Goal: Check status

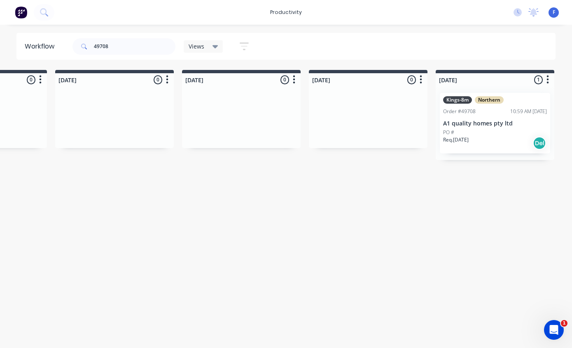
click at [482, 120] on p "A1 quality homes pty ltd" at bounding box center [495, 123] width 104 height 7
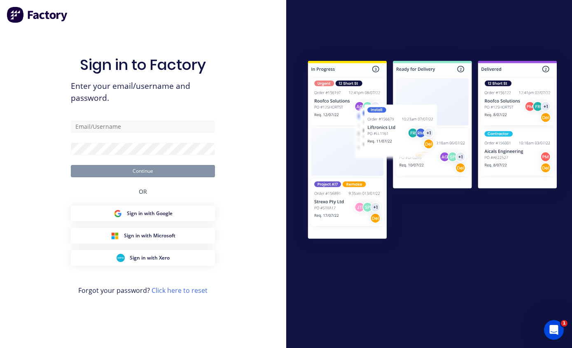
scroll to position [16, 0]
click at [147, 130] on input "text" at bounding box center [143, 127] width 144 height 12
type input "[EMAIL_ADDRESS][DOMAIN_NAME]"
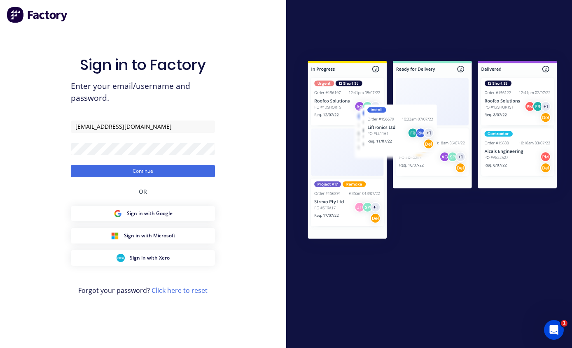
click at [165, 174] on button "Continue" at bounding box center [143, 171] width 144 height 12
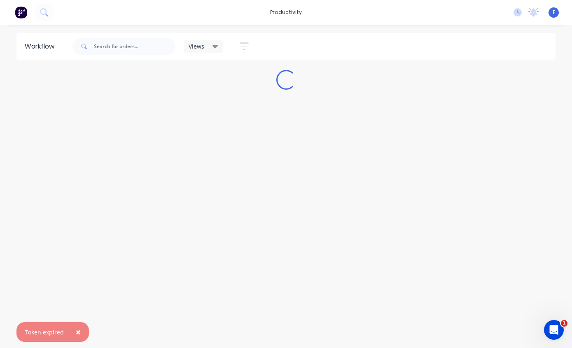
click at [84, 331] on button "×" at bounding box center [77, 332] width 21 height 20
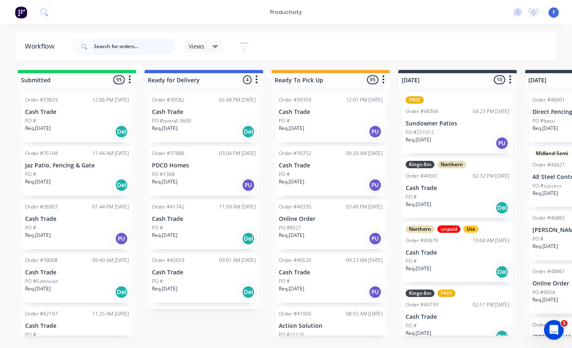
click at [125, 45] on input "text" at bounding box center [134, 46] width 81 height 16
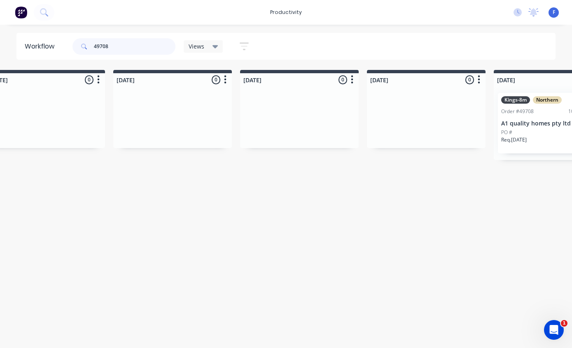
scroll to position [16, 412]
click at [526, 120] on p "A1 quality homes pty ltd" at bounding box center [552, 123] width 104 height 7
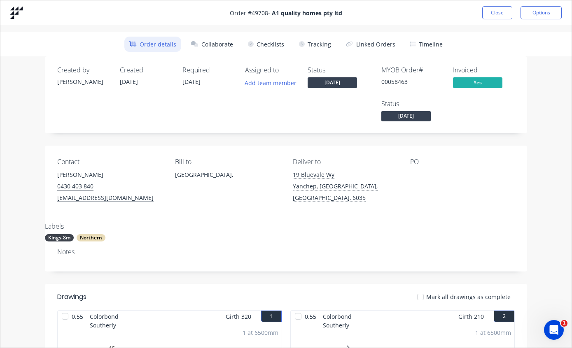
click at [312, 43] on button "Tracking" at bounding box center [315, 44] width 42 height 15
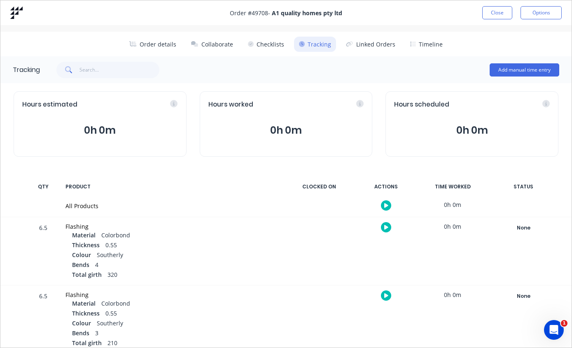
scroll to position [0, 0]
click at [495, 12] on button "Close" at bounding box center [497, 12] width 30 height 13
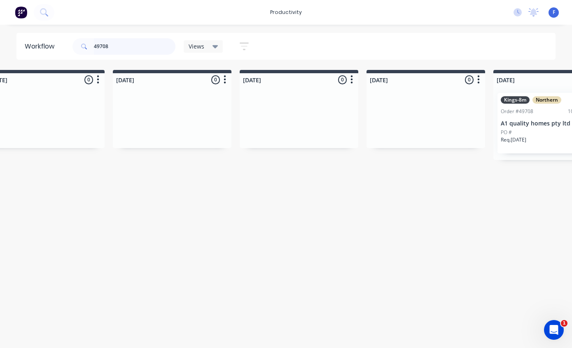
click at [135, 51] on input "49708" at bounding box center [134, 46] width 81 height 16
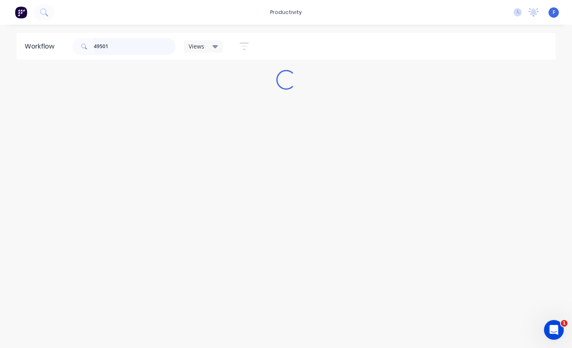
scroll to position [16, 0]
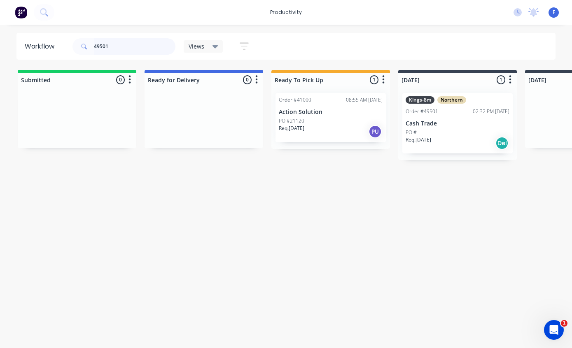
type input "49501"
click at [434, 120] on p "Cash Trade" at bounding box center [457, 123] width 104 height 7
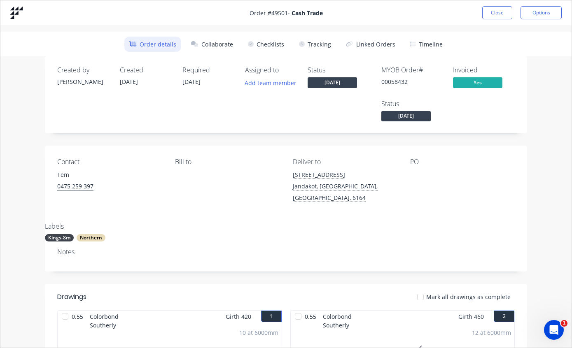
click at [314, 49] on button "Tracking" at bounding box center [315, 44] width 42 height 15
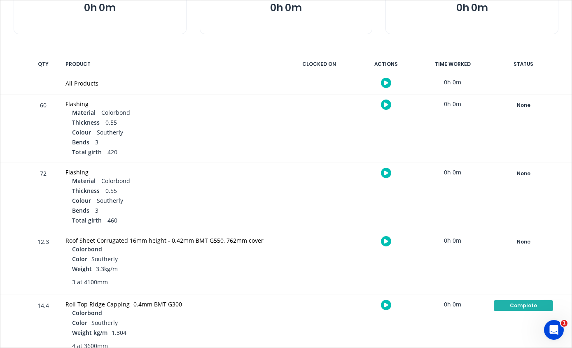
scroll to position [122, 0]
click at [516, 242] on div "None" at bounding box center [522, 242] width 59 height 11
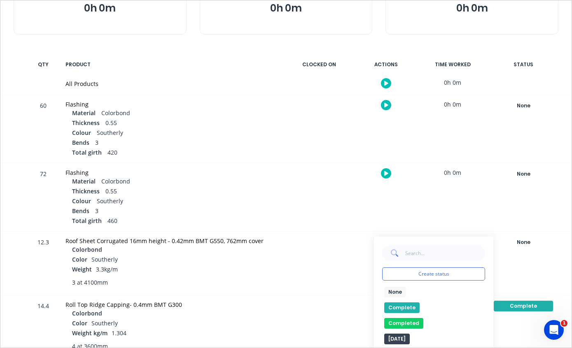
click at [398, 306] on button "Complete" at bounding box center [401, 307] width 35 height 11
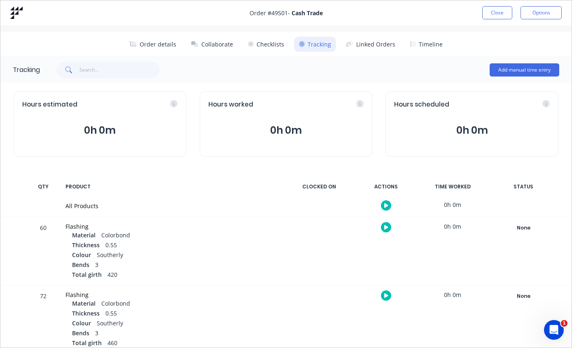
scroll to position [0, 0]
click at [495, 9] on button "Close" at bounding box center [497, 12] width 30 height 13
